Goal: Information Seeking & Learning: Learn about a topic

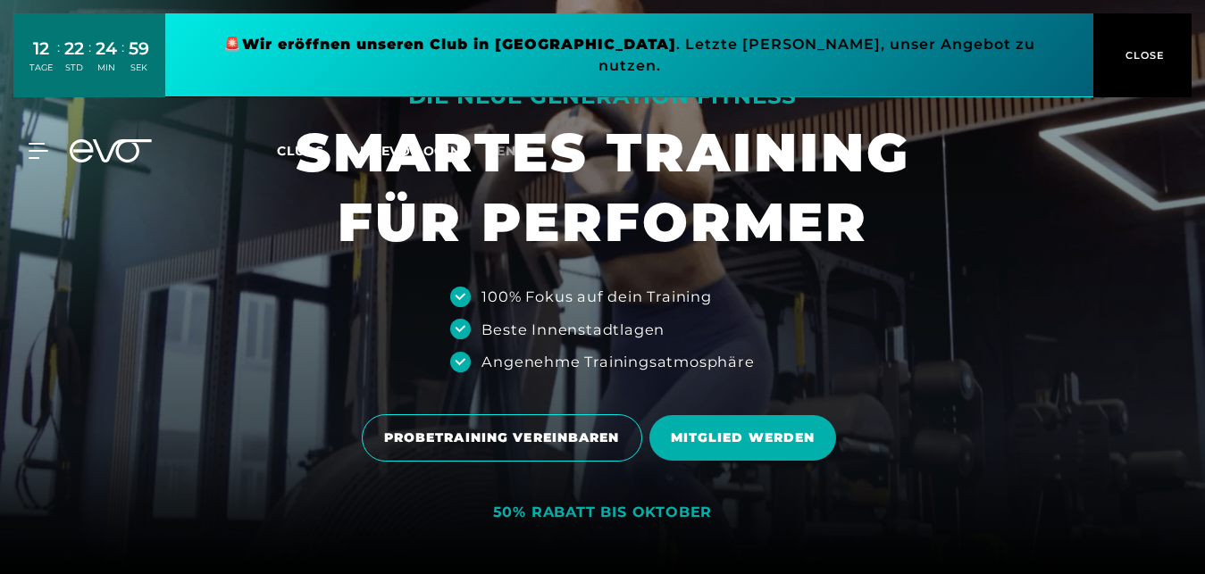
drag, startPoint x: 0, startPoint y: 0, endPoint x: 864, endPoint y: 327, distance: 923.6
click at [864, 327] on div at bounding box center [602, 287] width 1205 height 574
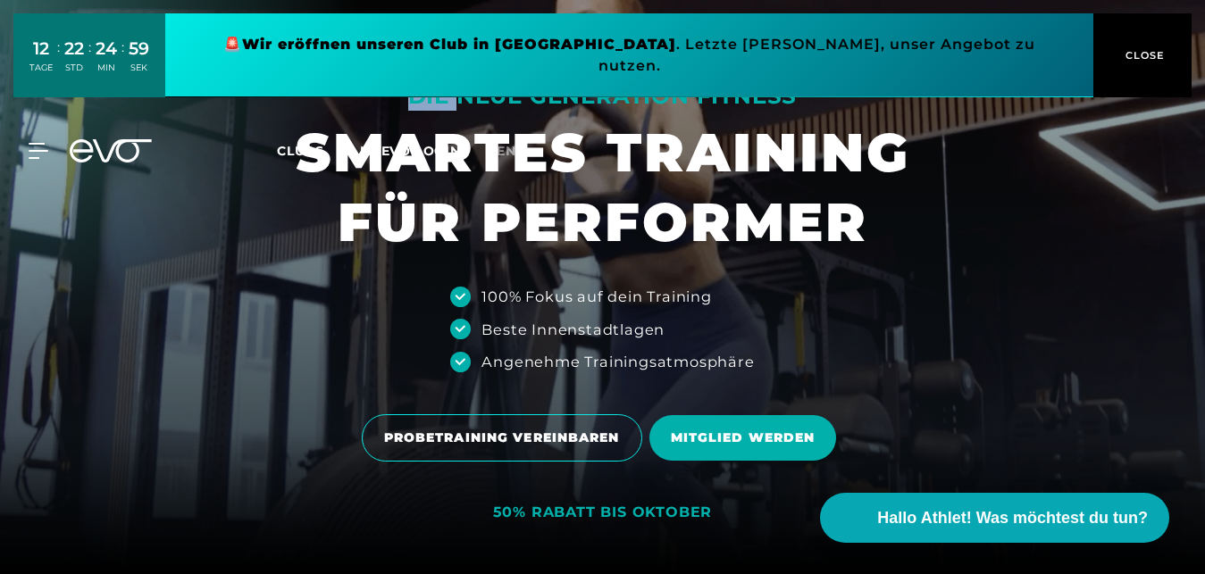
click at [864, 327] on div at bounding box center [602, 287] width 1205 height 574
click at [1140, 47] on span "CLOSE" at bounding box center [1143, 55] width 44 height 16
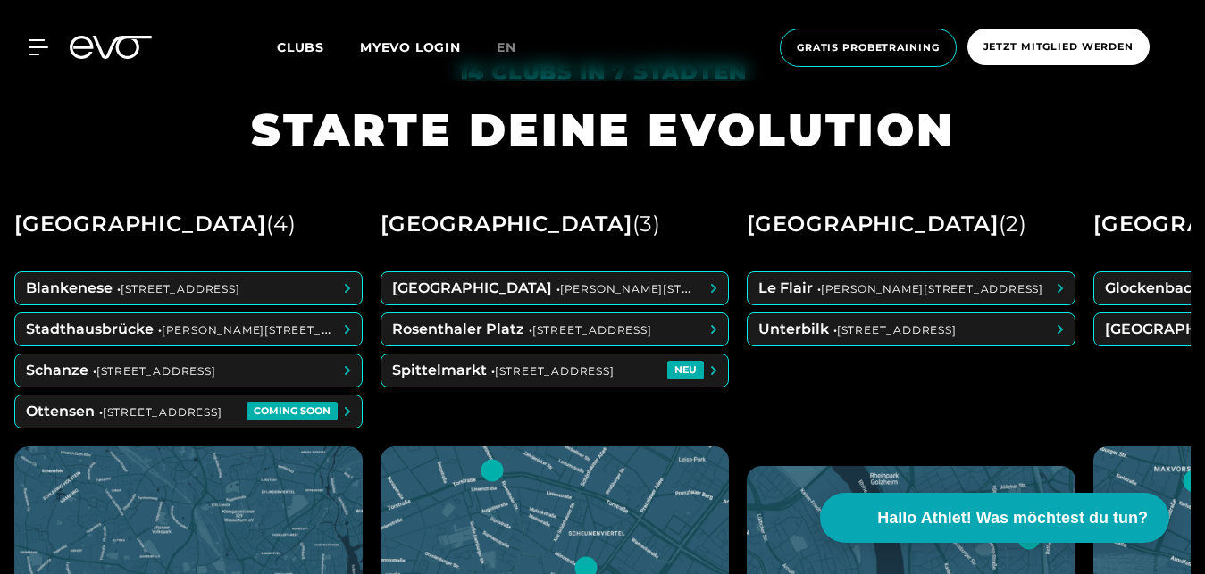
scroll to position [595, 0]
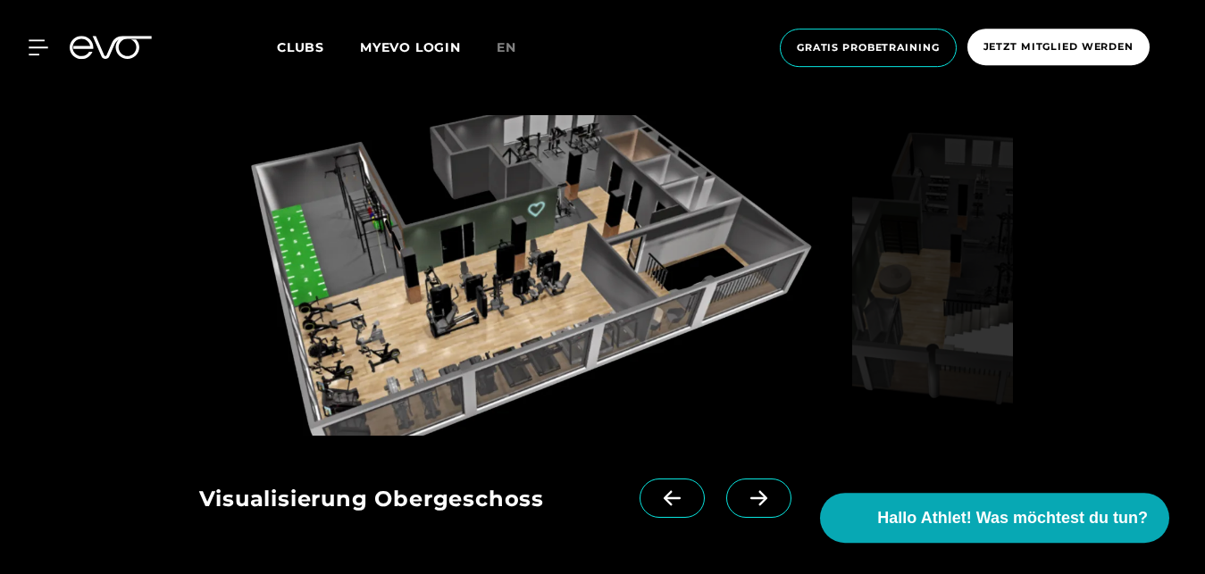
scroll to position [1329, 0]
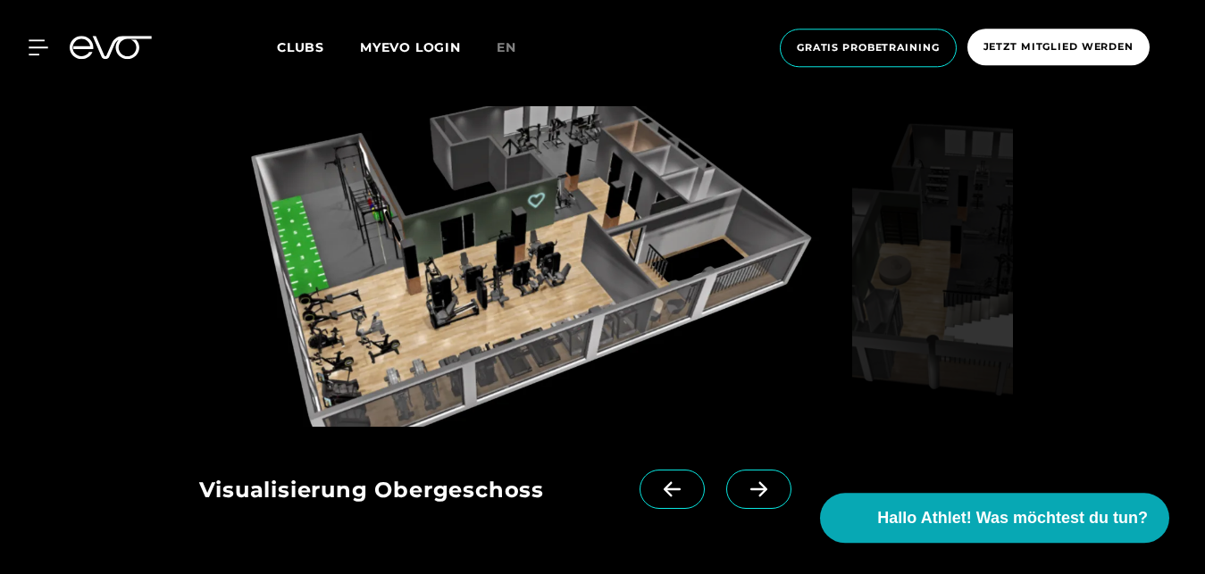
click at [764, 487] on icon at bounding box center [758, 489] width 17 height 15
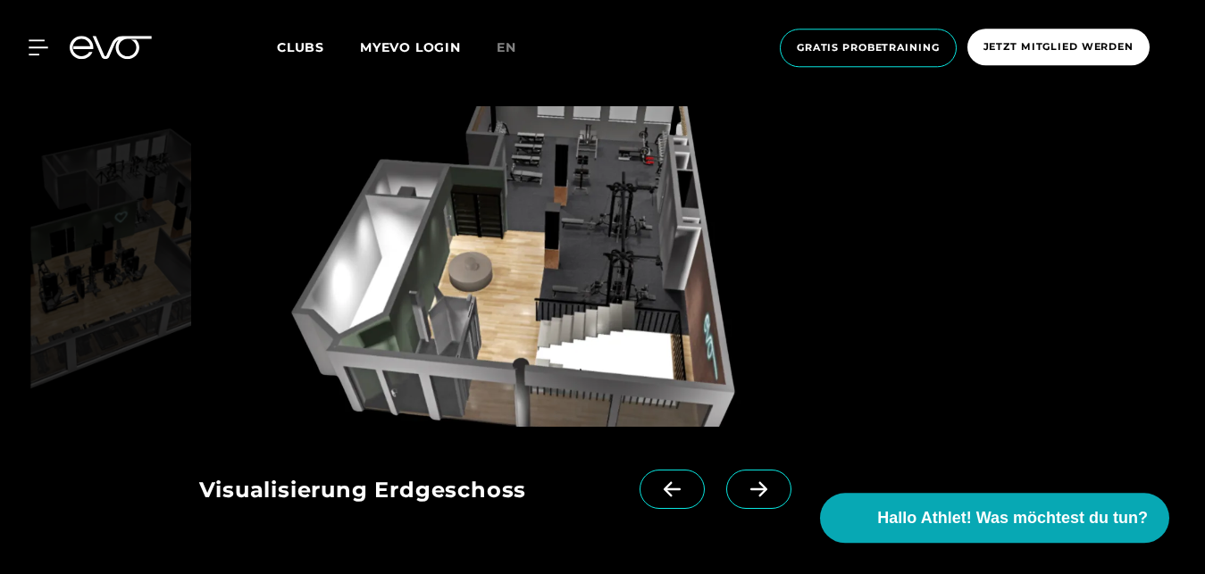
click at [764, 487] on icon at bounding box center [758, 489] width 17 height 15
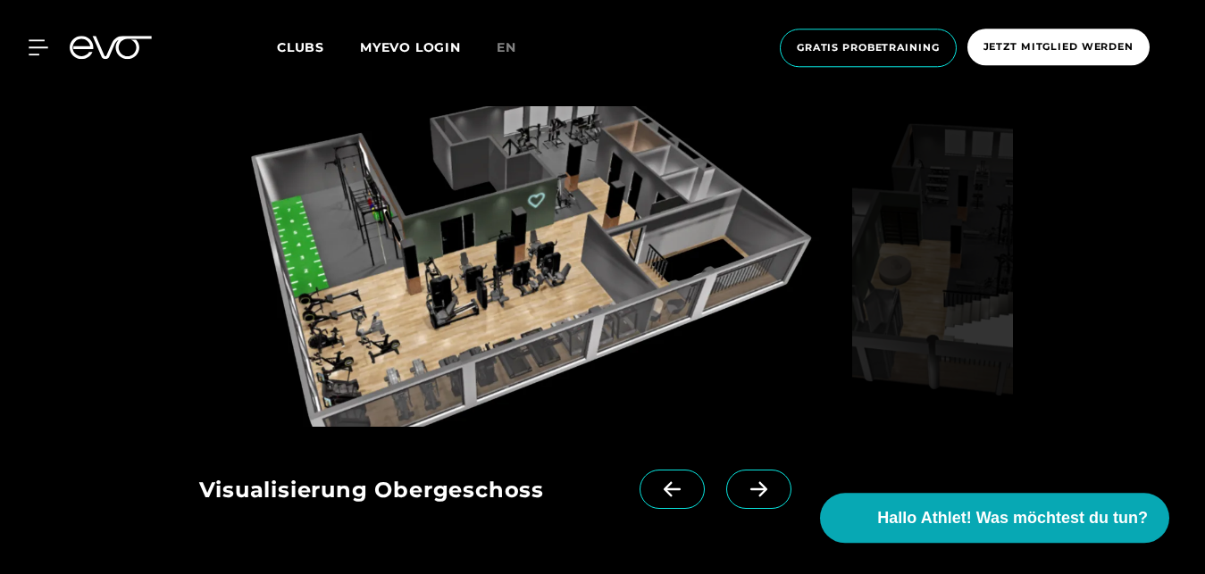
click at [764, 487] on icon at bounding box center [758, 489] width 17 height 15
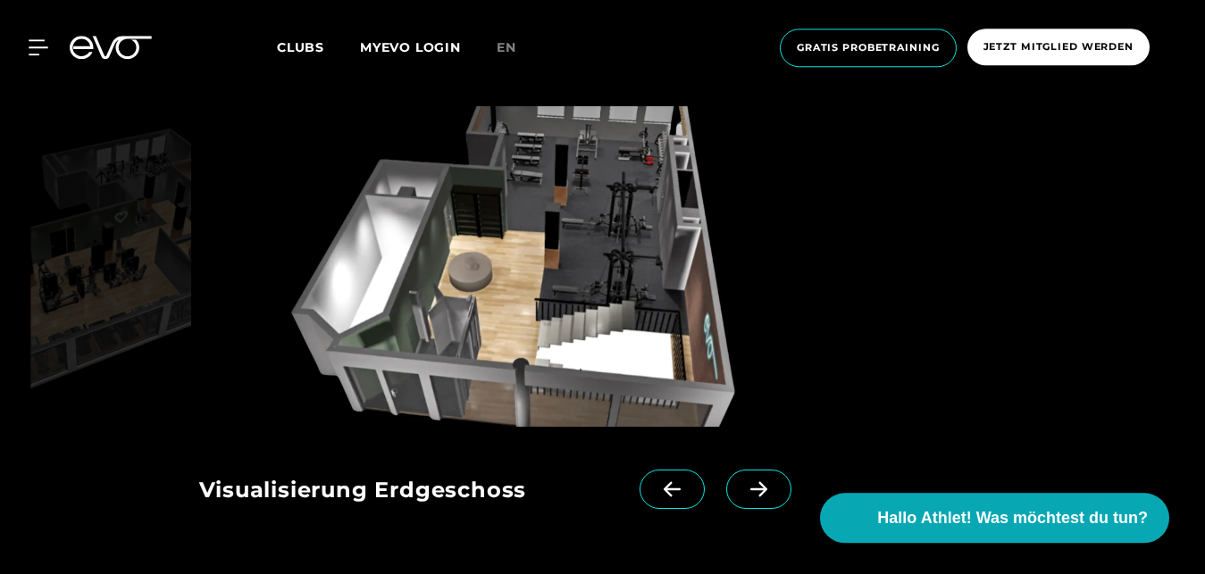
click at [764, 487] on icon at bounding box center [758, 489] width 17 height 15
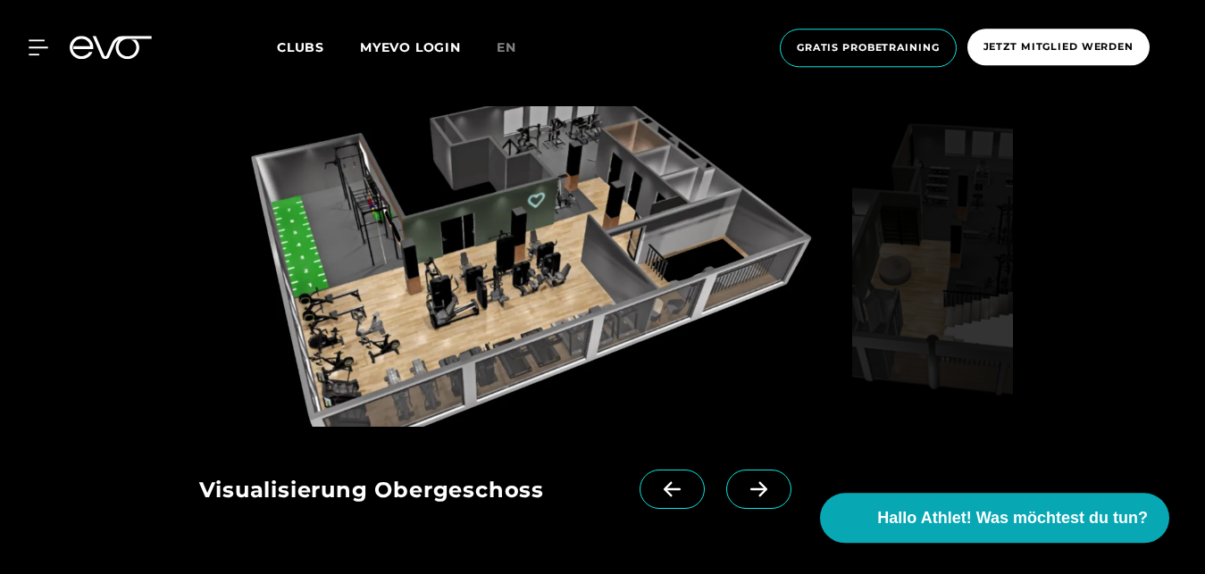
click at [764, 487] on icon at bounding box center [758, 489] width 17 height 15
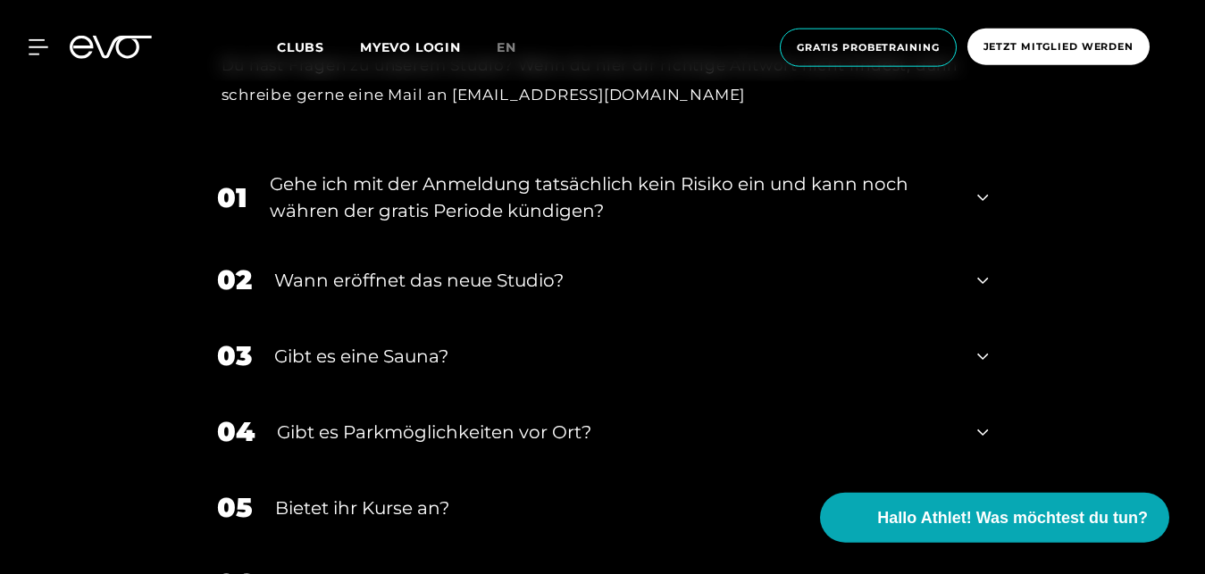
scroll to position [3397, 0]
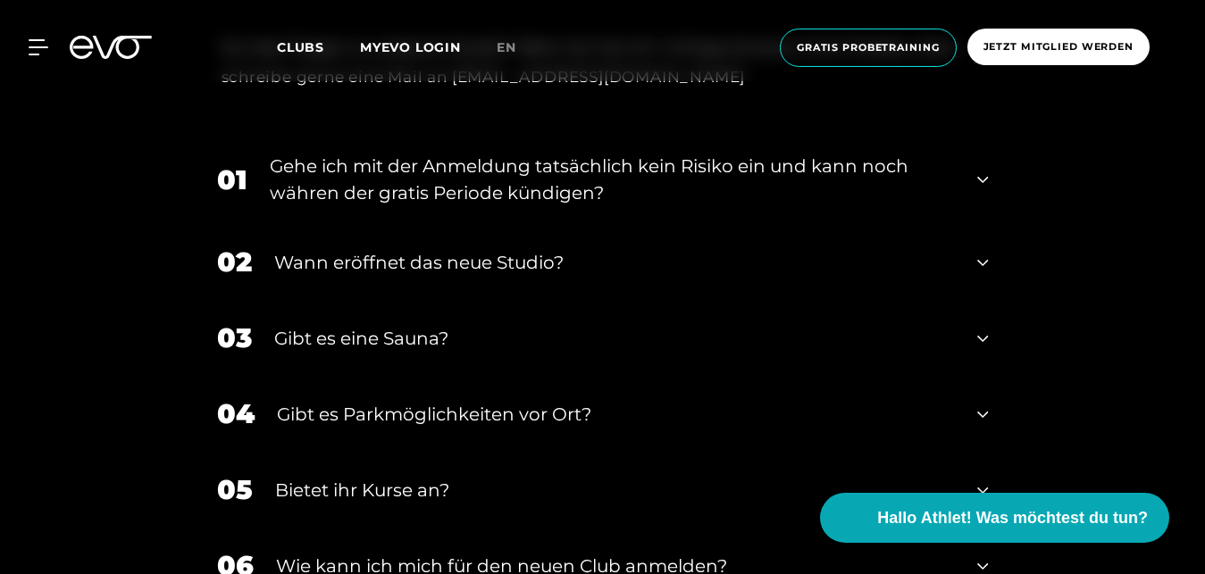
click at [990, 135] on div "01 Gehe ich mit der Anmeldung tatsächlich kein Risiko ein und kann noch währen …" at bounding box center [602, 179] width 807 height 89
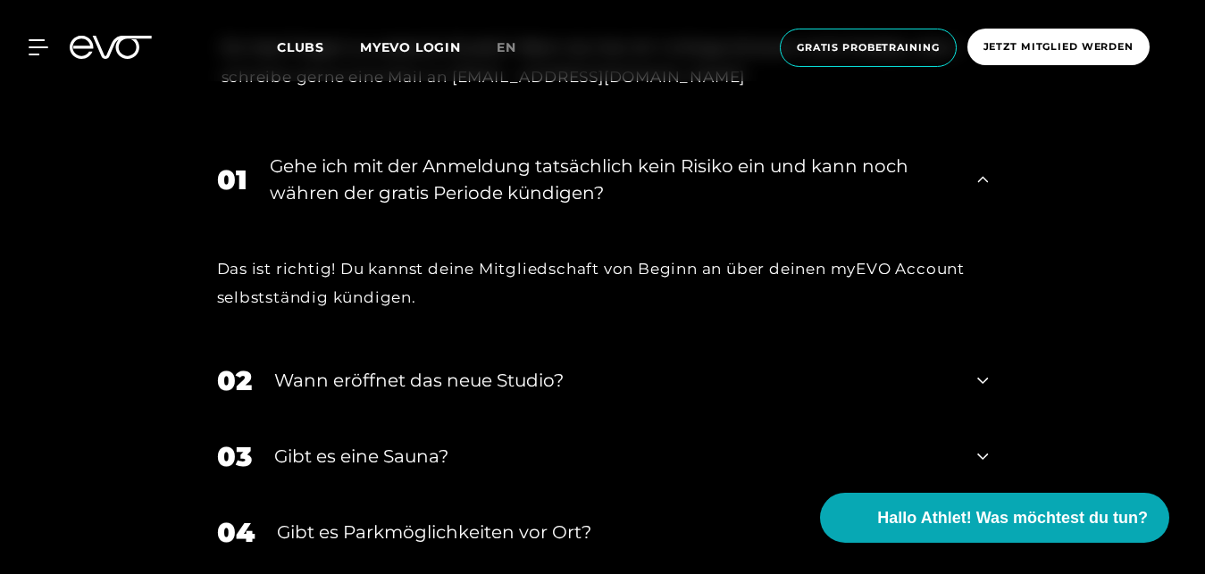
click at [985, 169] on icon at bounding box center [982, 179] width 11 height 21
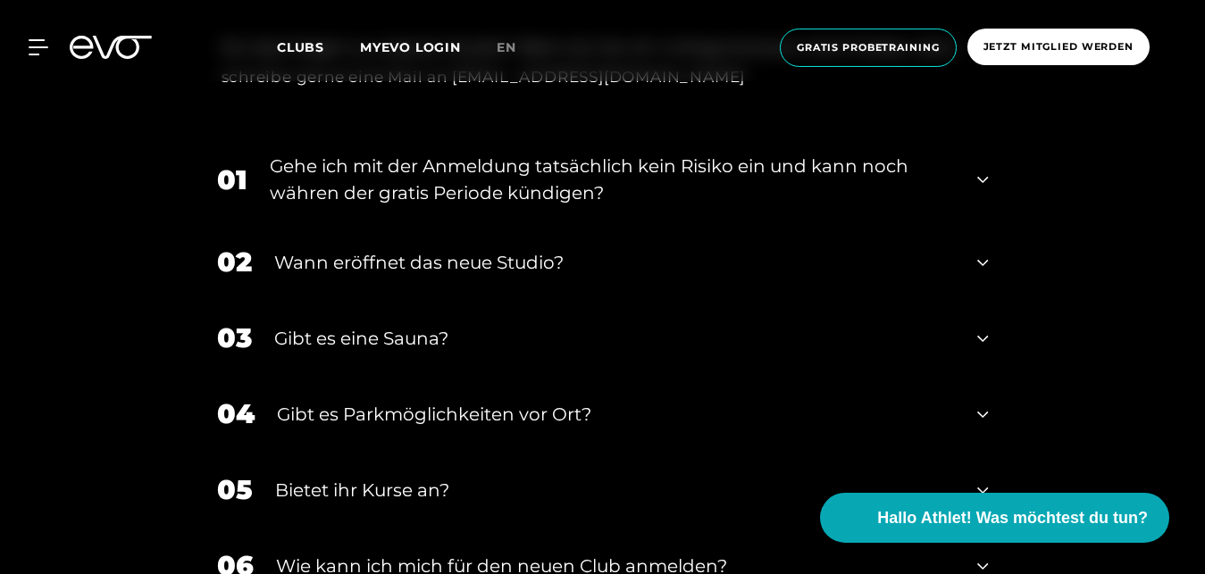
click at [979, 328] on icon at bounding box center [982, 338] width 11 height 21
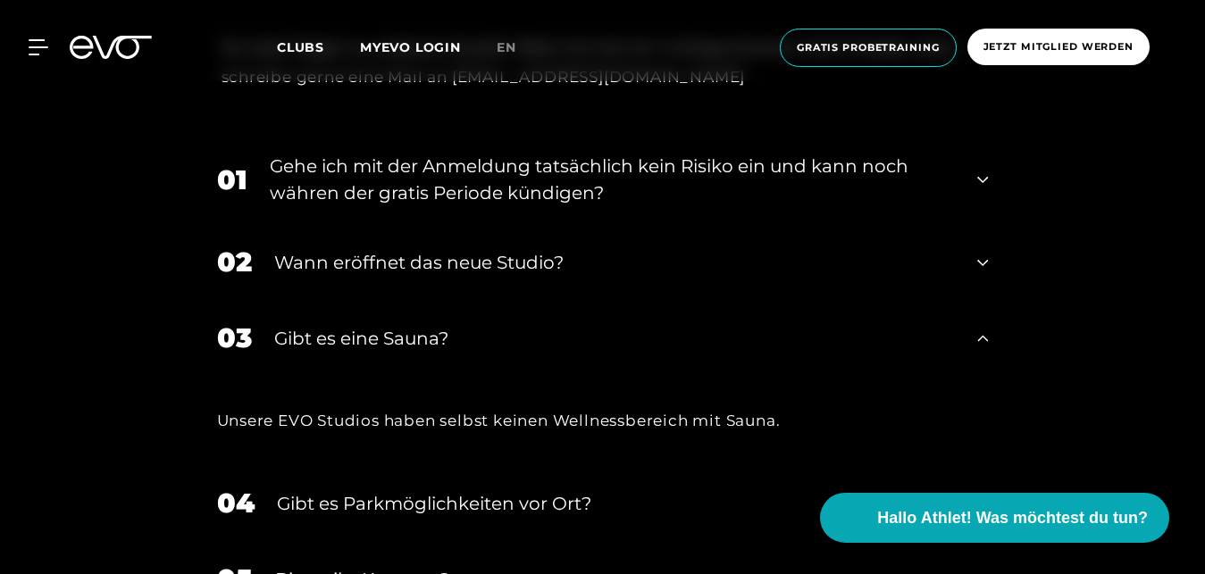
click at [979, 328] on icon at bounding box center [982, 338] width 11 height 21
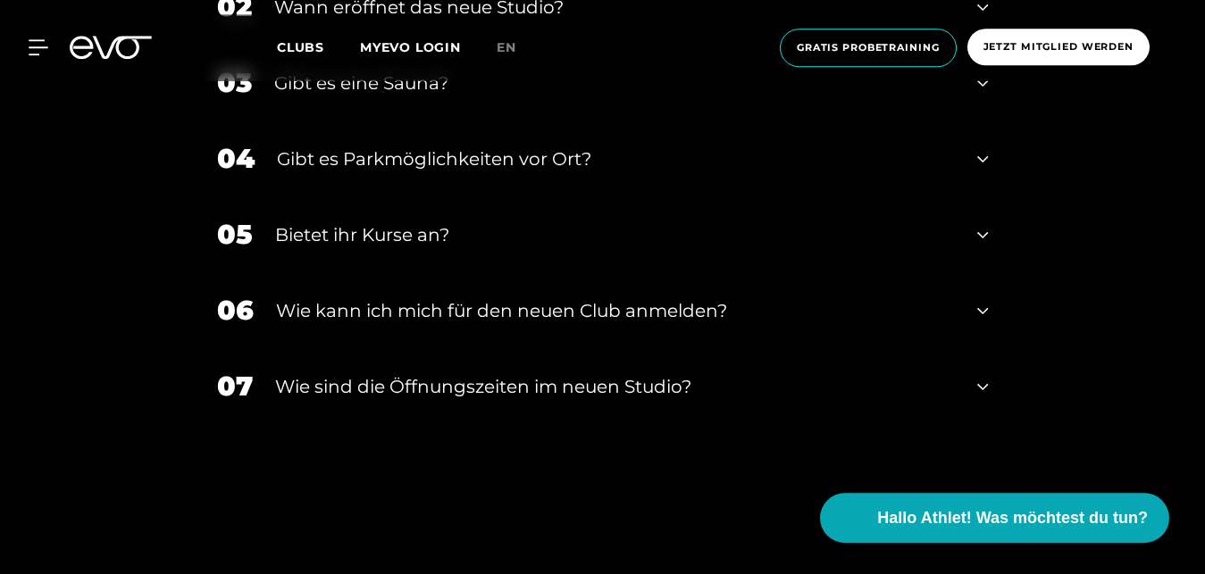
scroll to position [3669, 0]
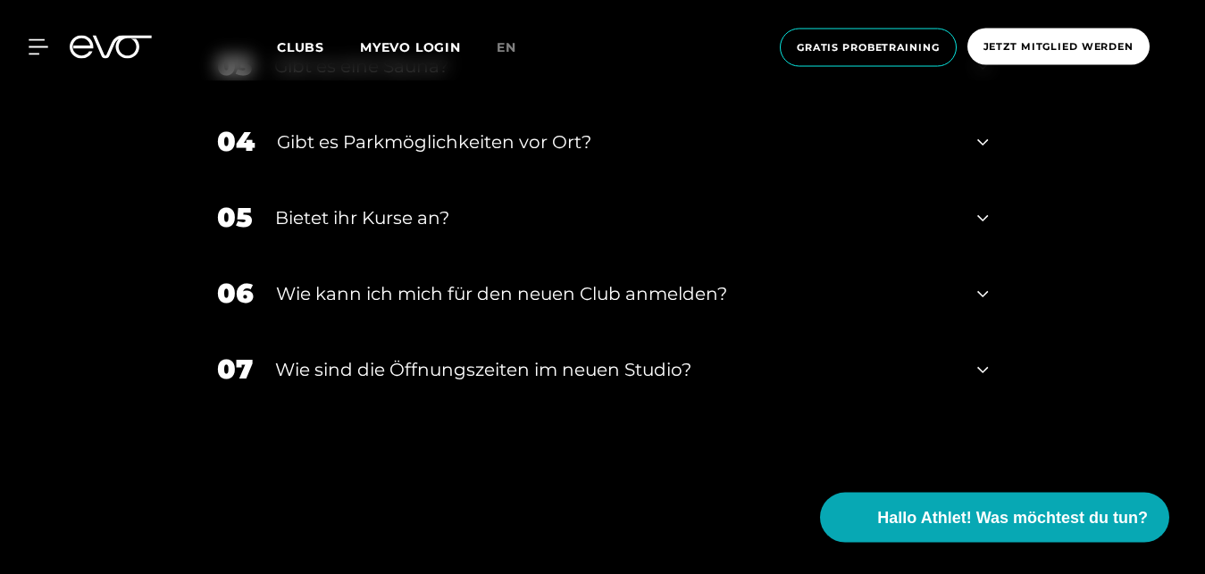
click at [983, 283] on icon at bounding box center [982, 293] width 11 height 21
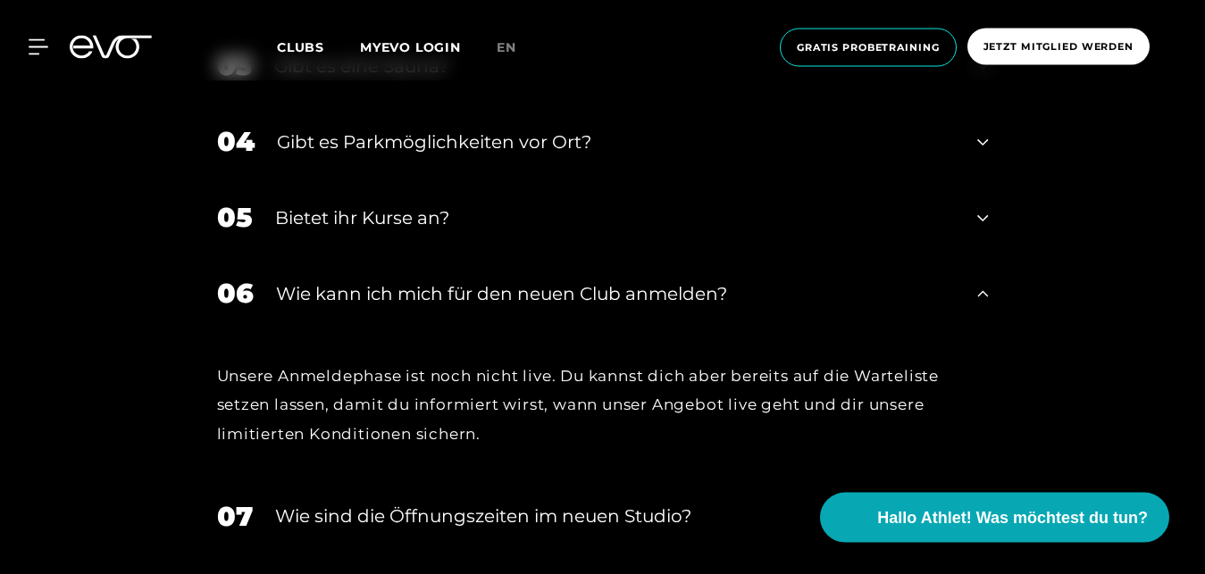
click at [983, 289] on icon at bounding box center [982, 292] width 11 height 6
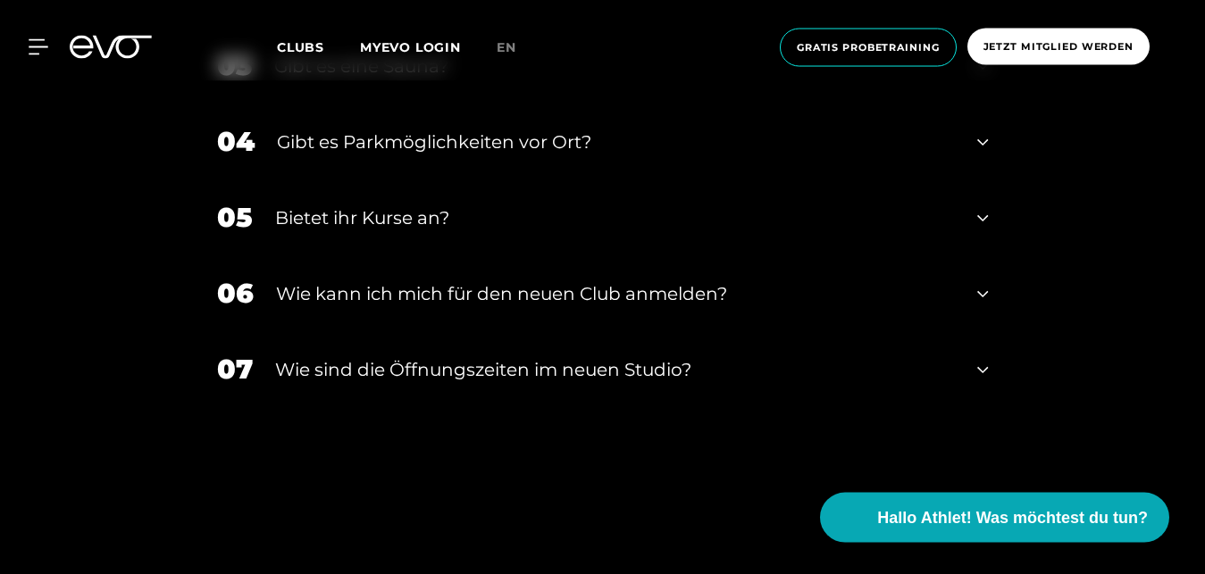
click at [990, 331] on div "07 ​Wie sind die Öffnungszeiten im neuen Studio?" at bounding box center [602, 369] width 807 height 76
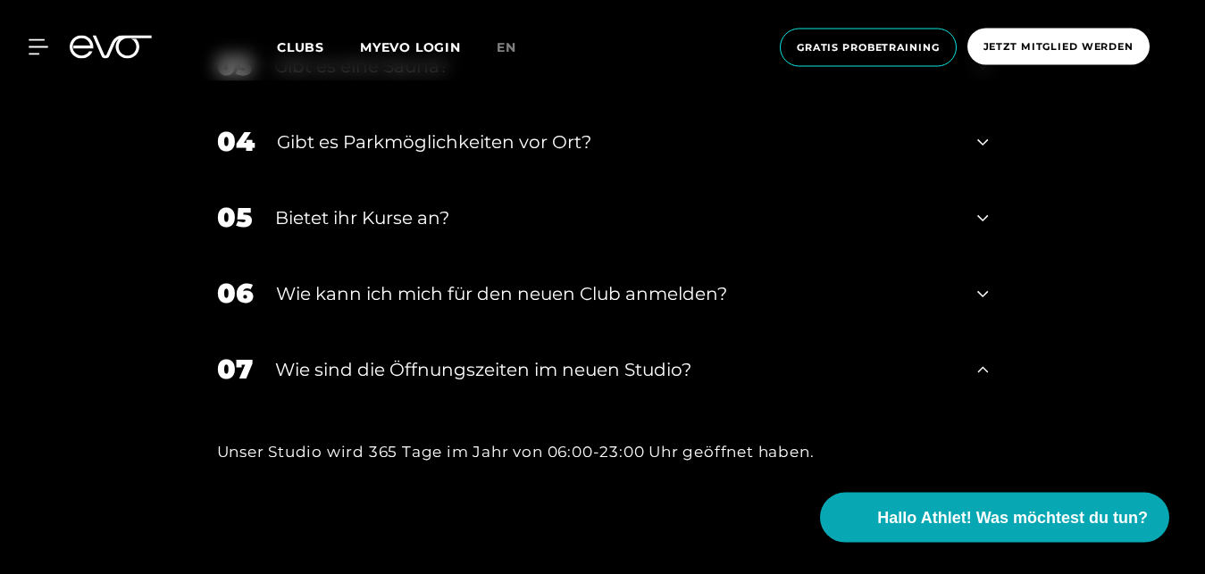
click at [990, 331] on div "07 ​Wie sind die Öffnungszeiten im neuen Studio?" at bounding box center [602, 369] width 807 height 76
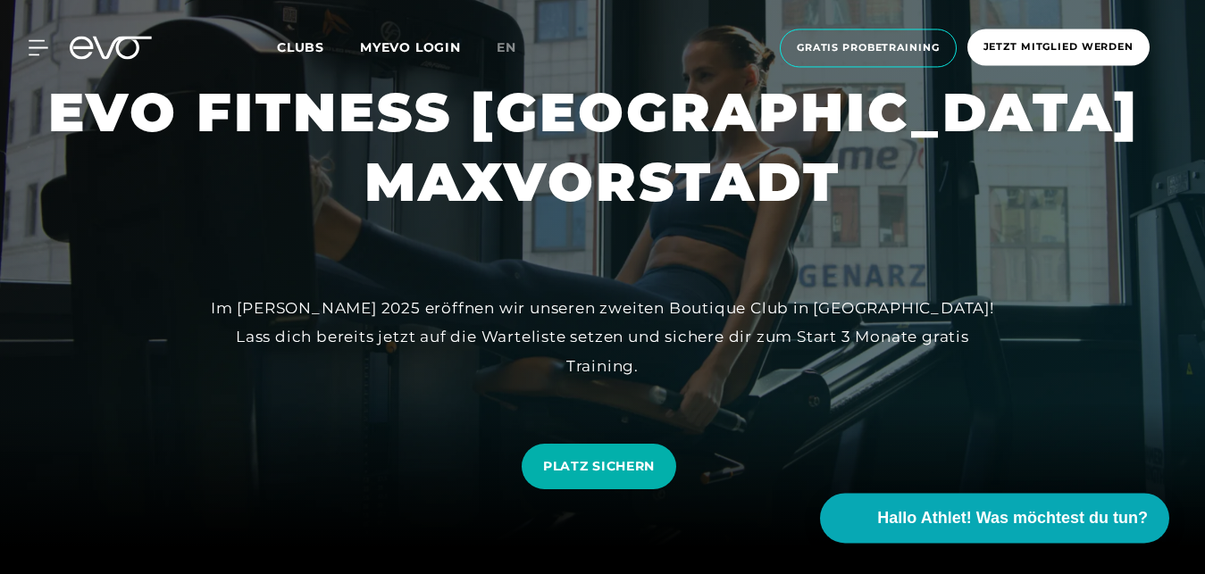
scroll to position [0, 0]
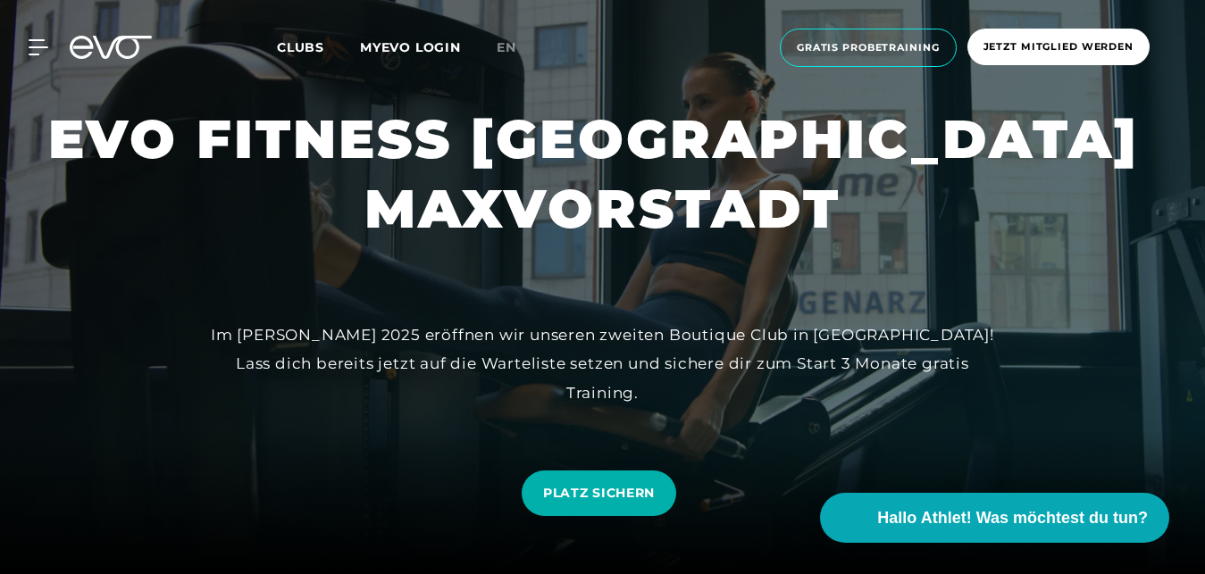
click at [562, 375] on div "Im [PERSON_NAME] 2025 eröffnen wir unseren zweiten Boutique Club in [GEOGRAPHIC…" at bounding box center [603, 364] width 804 height 87
